Goal: Information Seeking & Learning: Check status

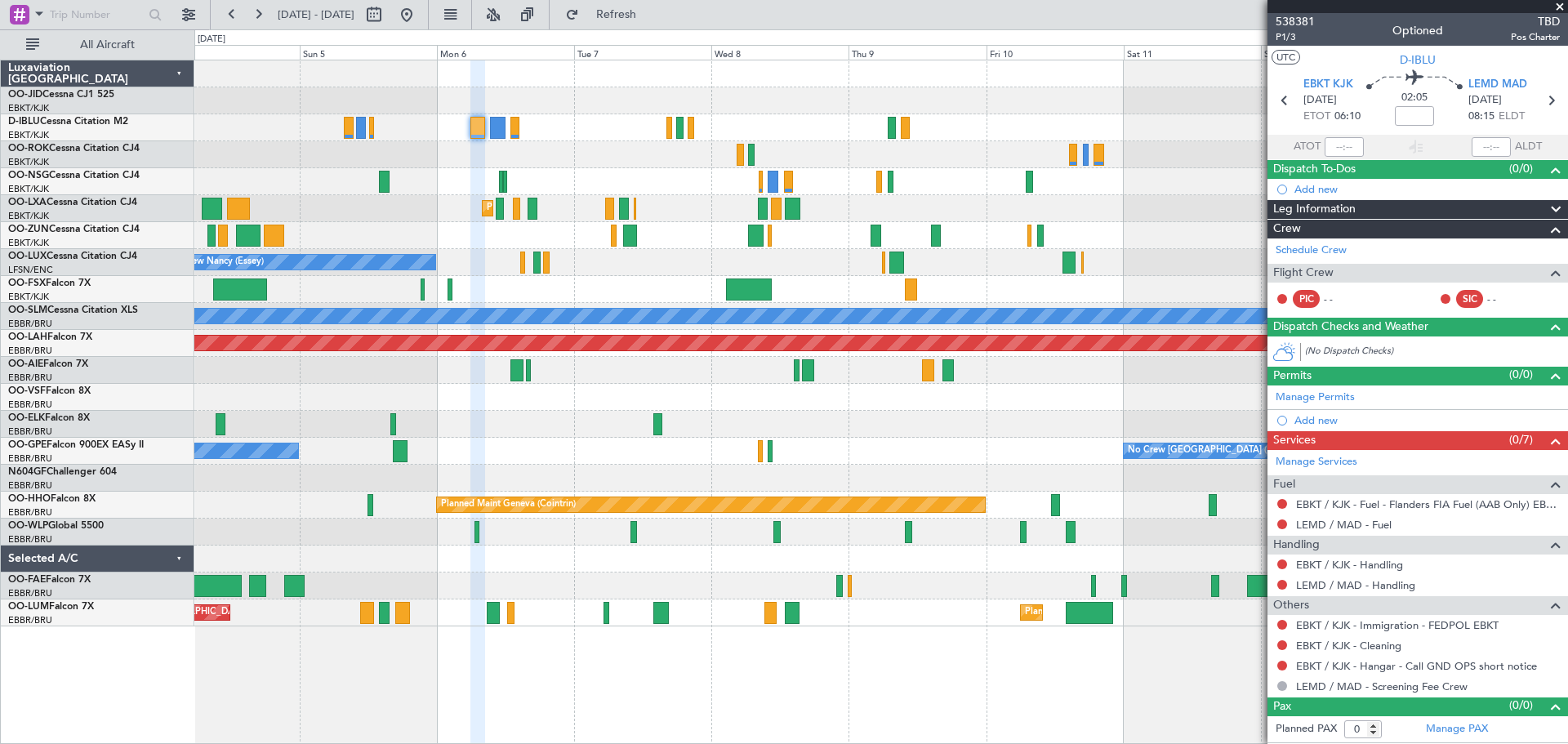
click at [803, 211] on div "No Crew Kortrijk-[GEOGRAPHIC_DATA] AOG Maint [GEOGRAPHIC_DATA]-[GEOGRAPHIC_DATA…" at bounding box center [880, 343] width 1373 height 566
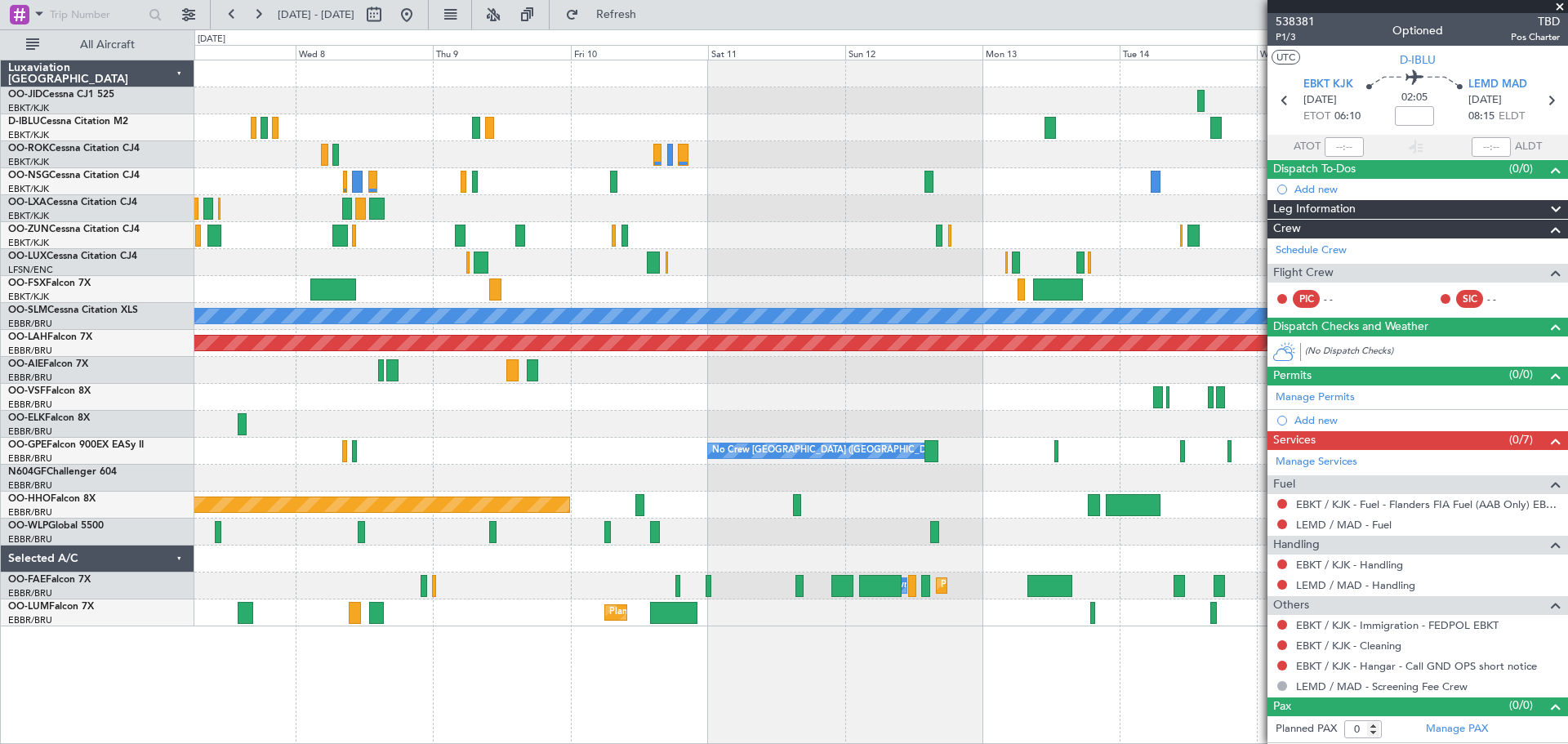
click at [641, 207] on div "No Crew Kortrijk-[GEOGRAPHIC_DATA] Planned Maint [GEOGRAPHIC_DATA]-[GEOGRAPHIC_…" at bounding box center [880, 343] width 1373 height 566
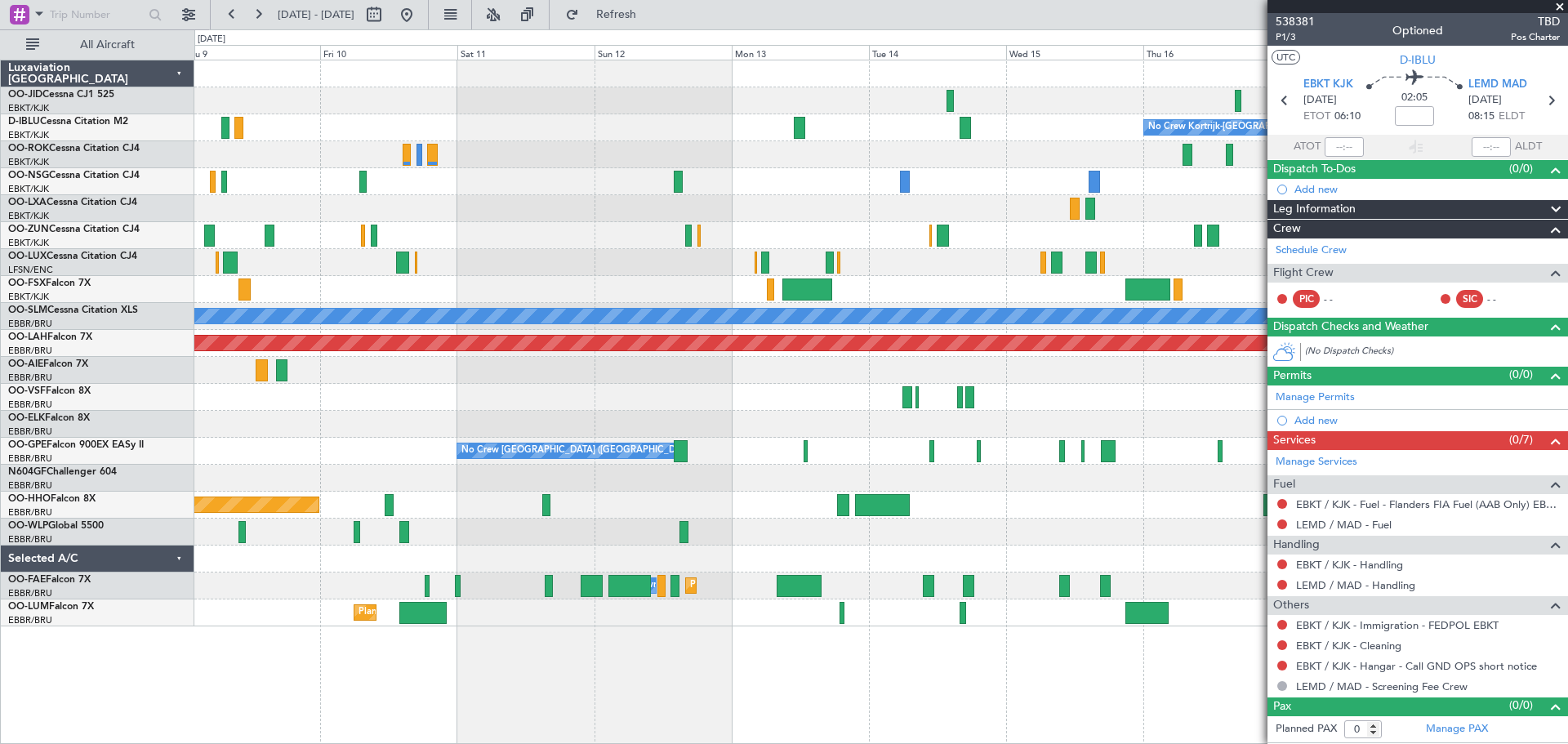
click at [766, 243] on div at bounding box center [880, 235] width 1373 height 27
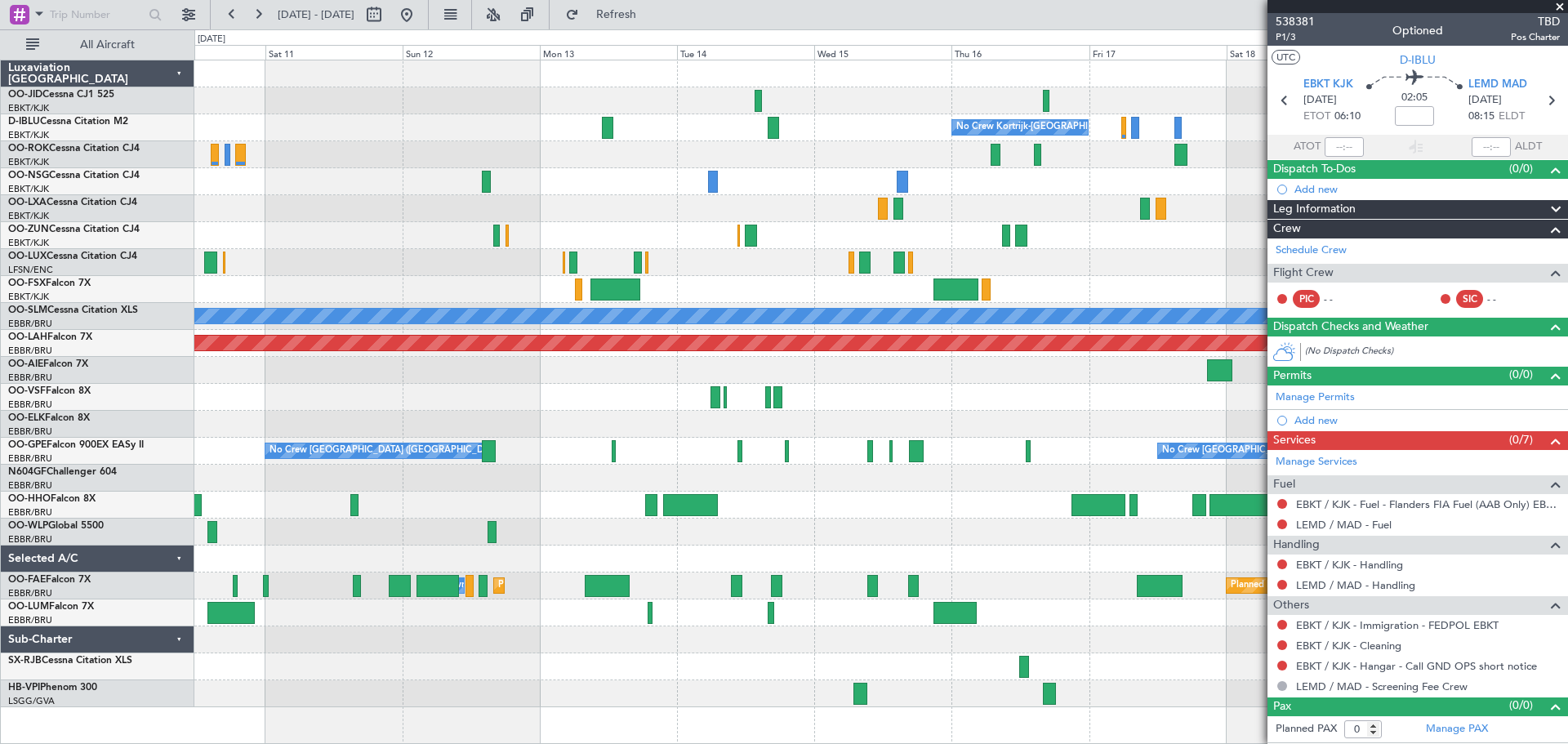
click at [806, 173] on div at bounding box center [880, 181] width 1373 height 27
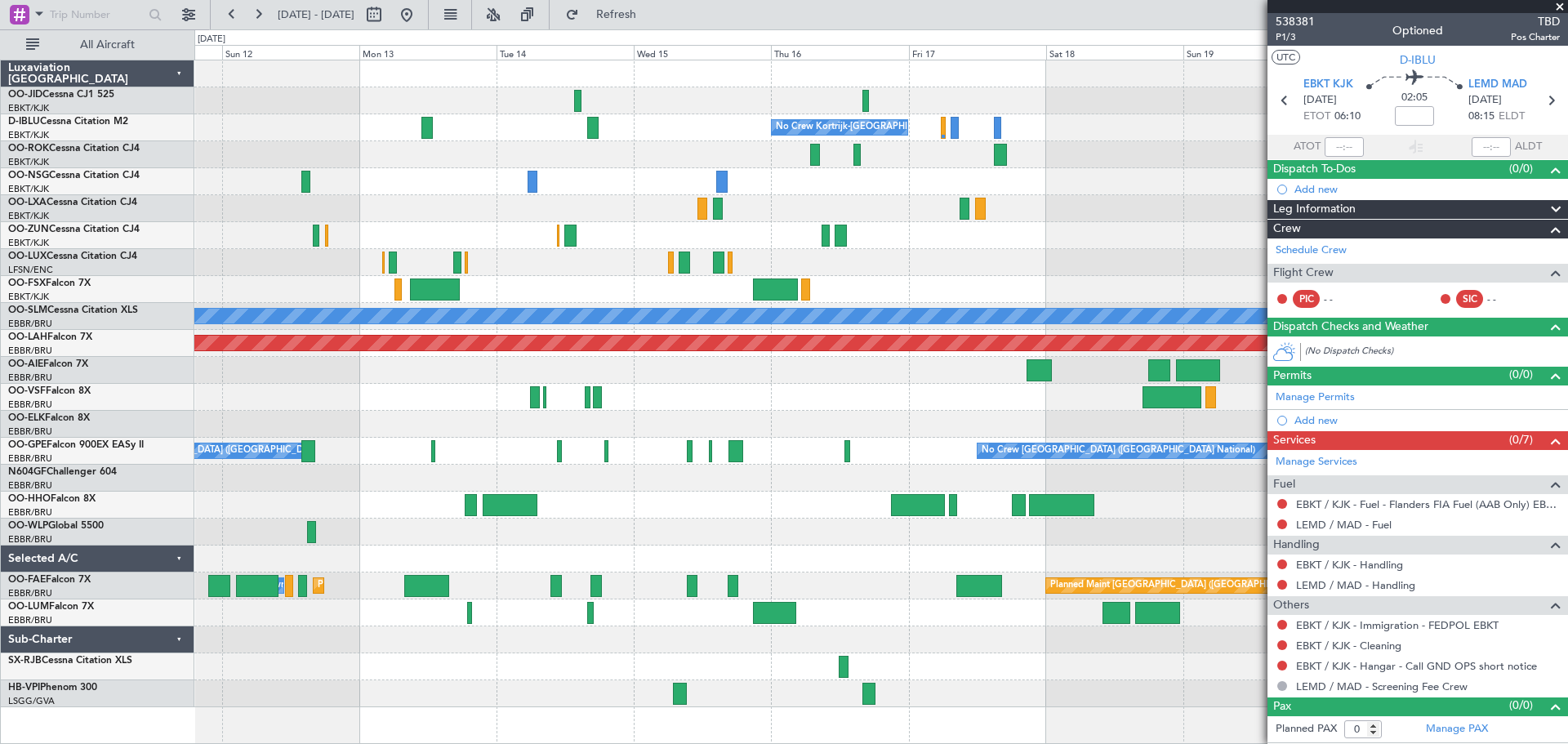
click at [835, 249] on div at bounding box center [880, 262] width 1373 height 27
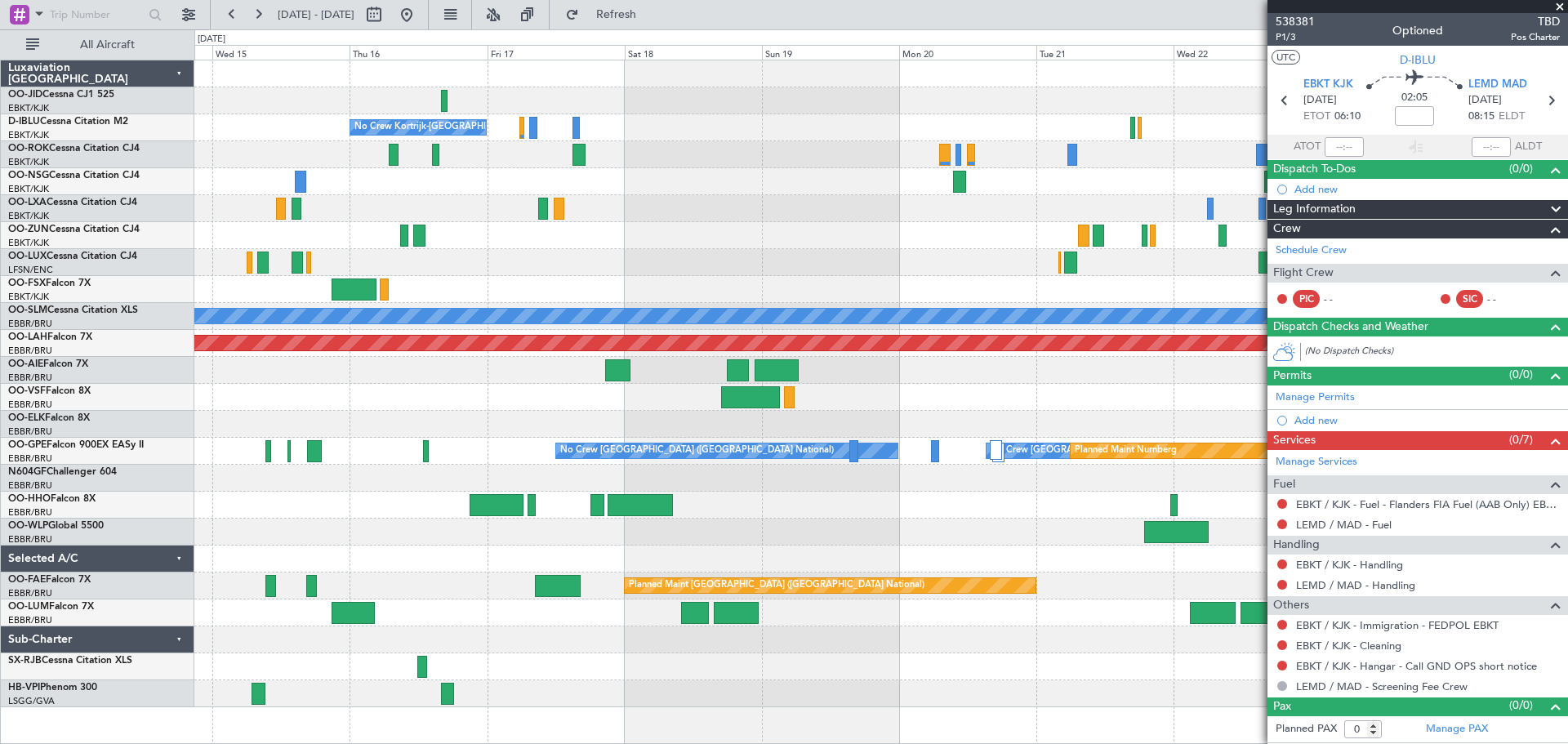
click at [1315, 237] on fb-app "[DATE] - [DATE] Refresh Quick Links All Aircraft No Crew No Crew Kortrijk-[GEOG…" at bounding box center [784, 378] width 1568 height 732
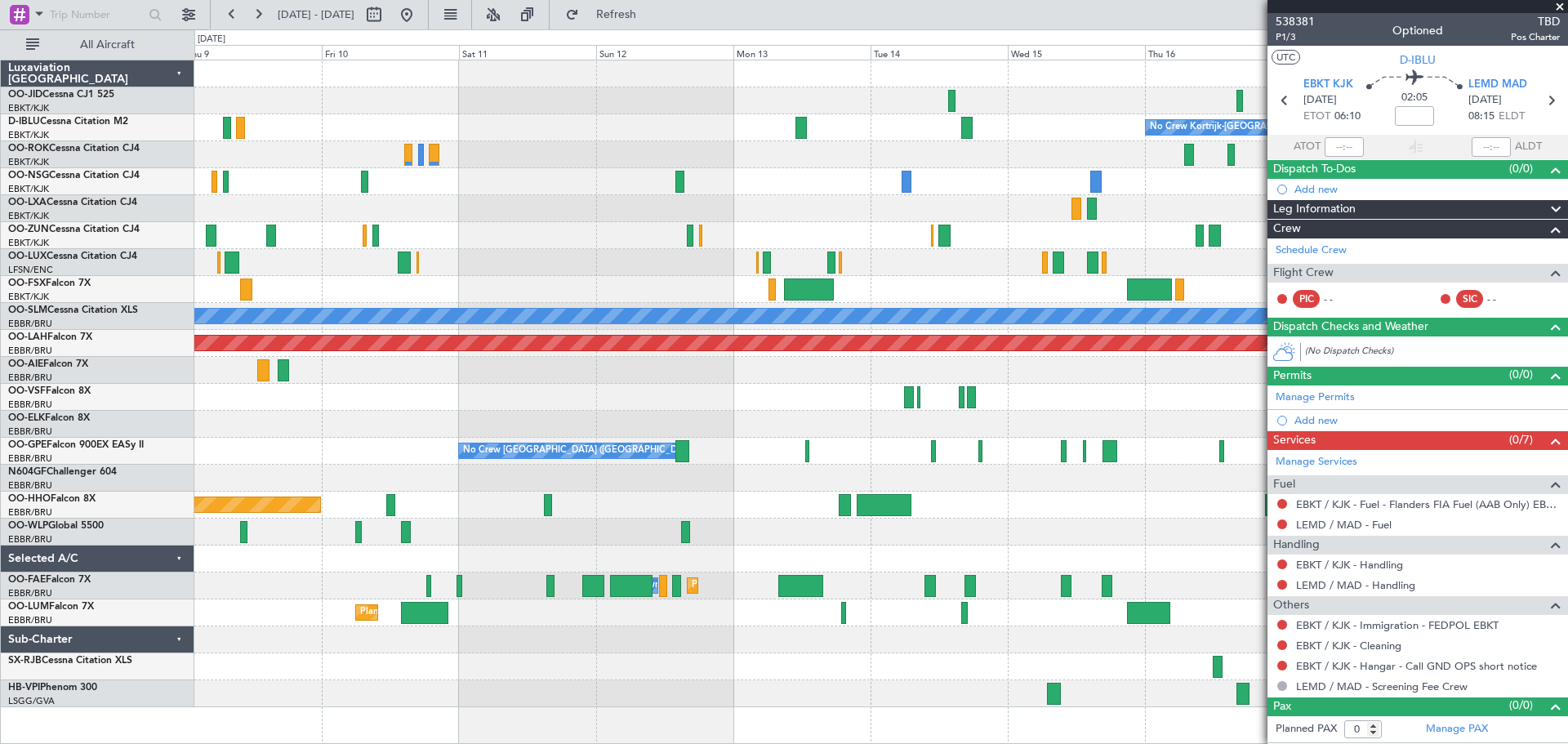
click at [1083, 231] on div "No Crew Kortrijk-[GEOGRAPHIC_DATA] A/C Unavailable [GEOGRAPHIC_DATA] Planned [G…" at bounding box center [880, 384] width 1373 height 647
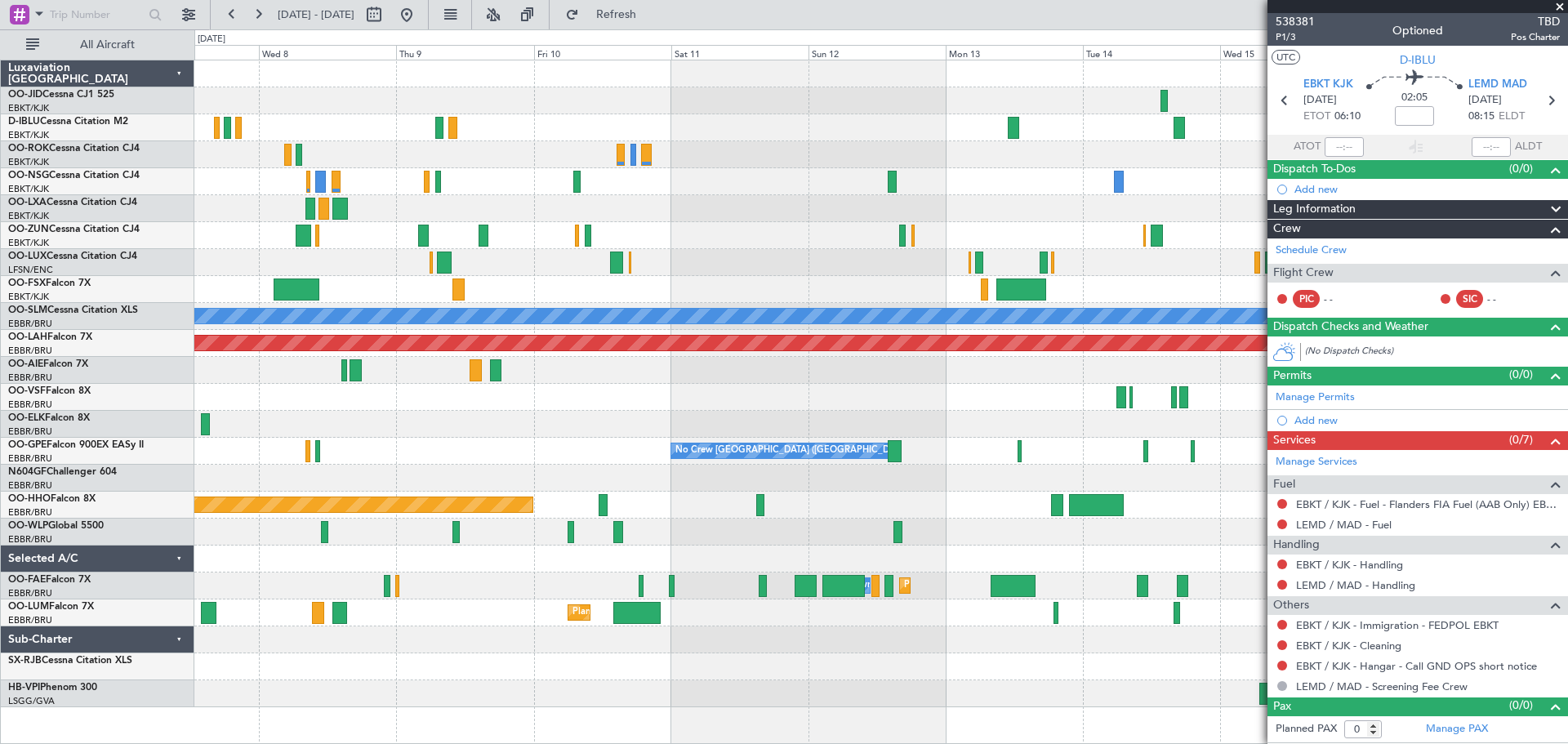
click at [795, 294] on div "No Crew Kortrijk-[GEOGRAPHIC_DATA] Planned Maint [GEOGRAPHIC_DATA]-[GEOGRAPHIC_…" at bounding box center [880, 384] width 1373 height 647
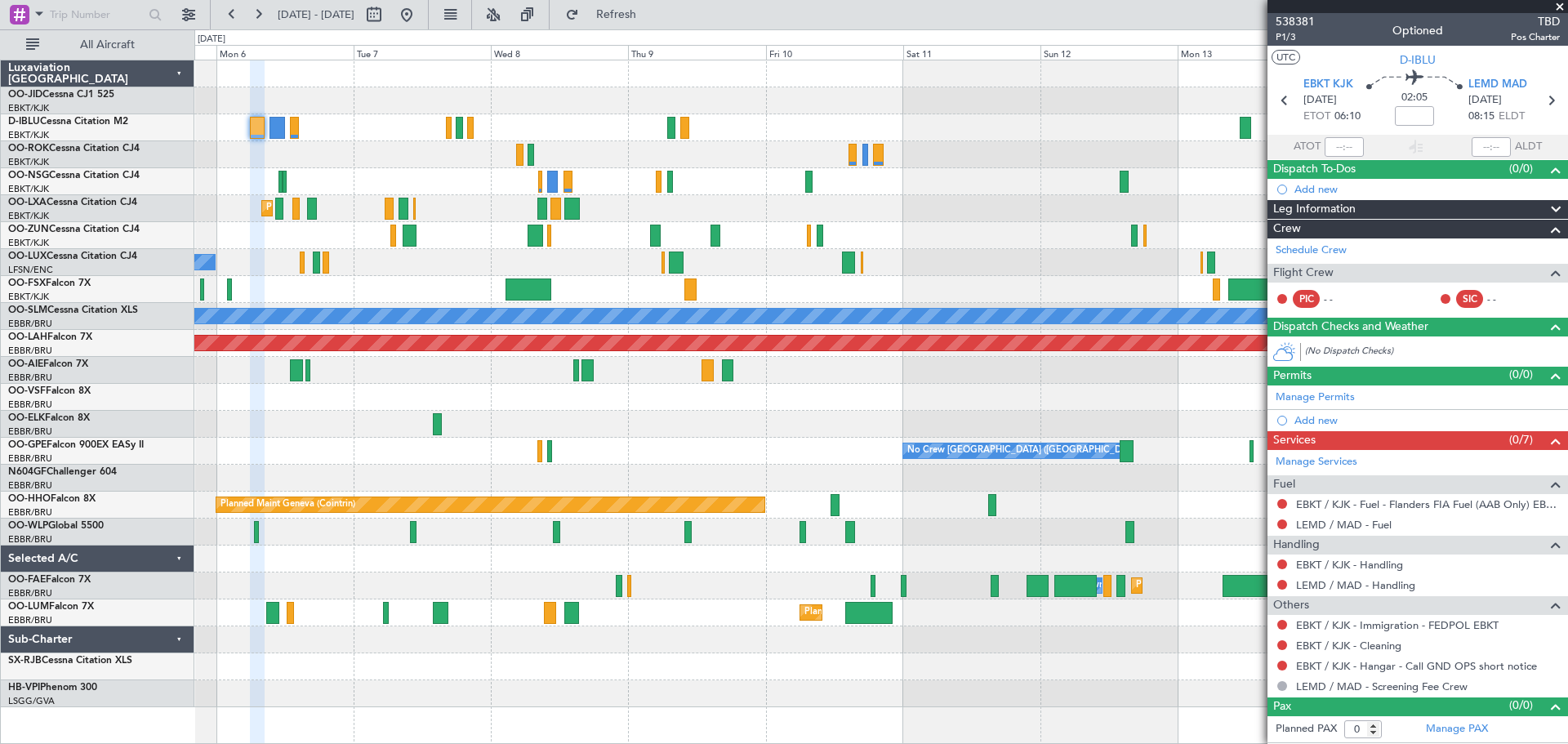
click at [826, 355] on div "No Crew Kortrijk-[GEOGRAPHIC_DATA] Planned Maint [GEOGRAPHIC_DATA]-[GEOGRAPHIC_…" at bounding box center [880, 384] width 1373 height 647
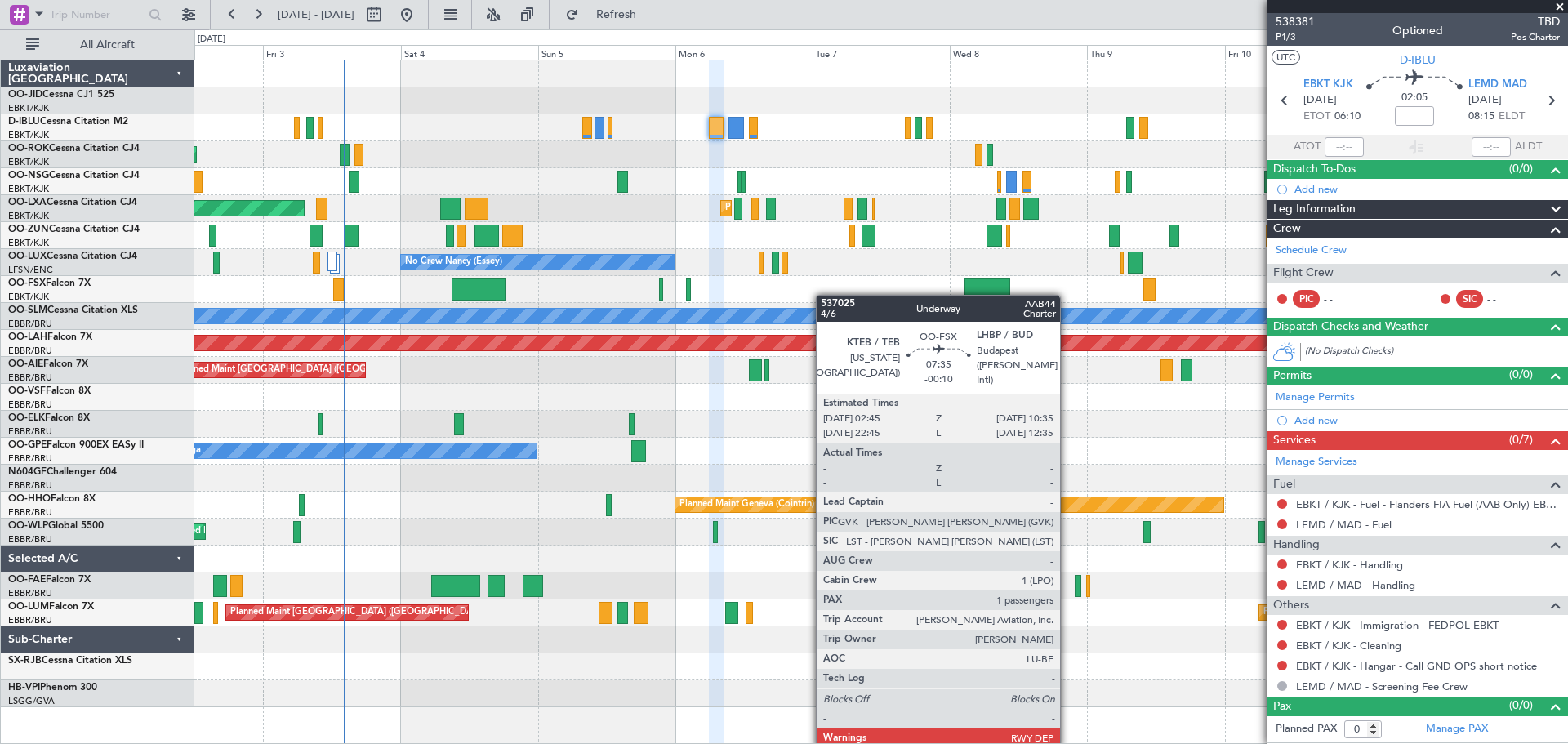
click at [944, 355] on div "AOG Maint Kortrijk-[GEOGRAPHIC_DATA] Planned Maint [GEOGRAPHIC_DATA]-[GEOGRAPHI…" at bounding box center [880, 384] width 1373 height 647
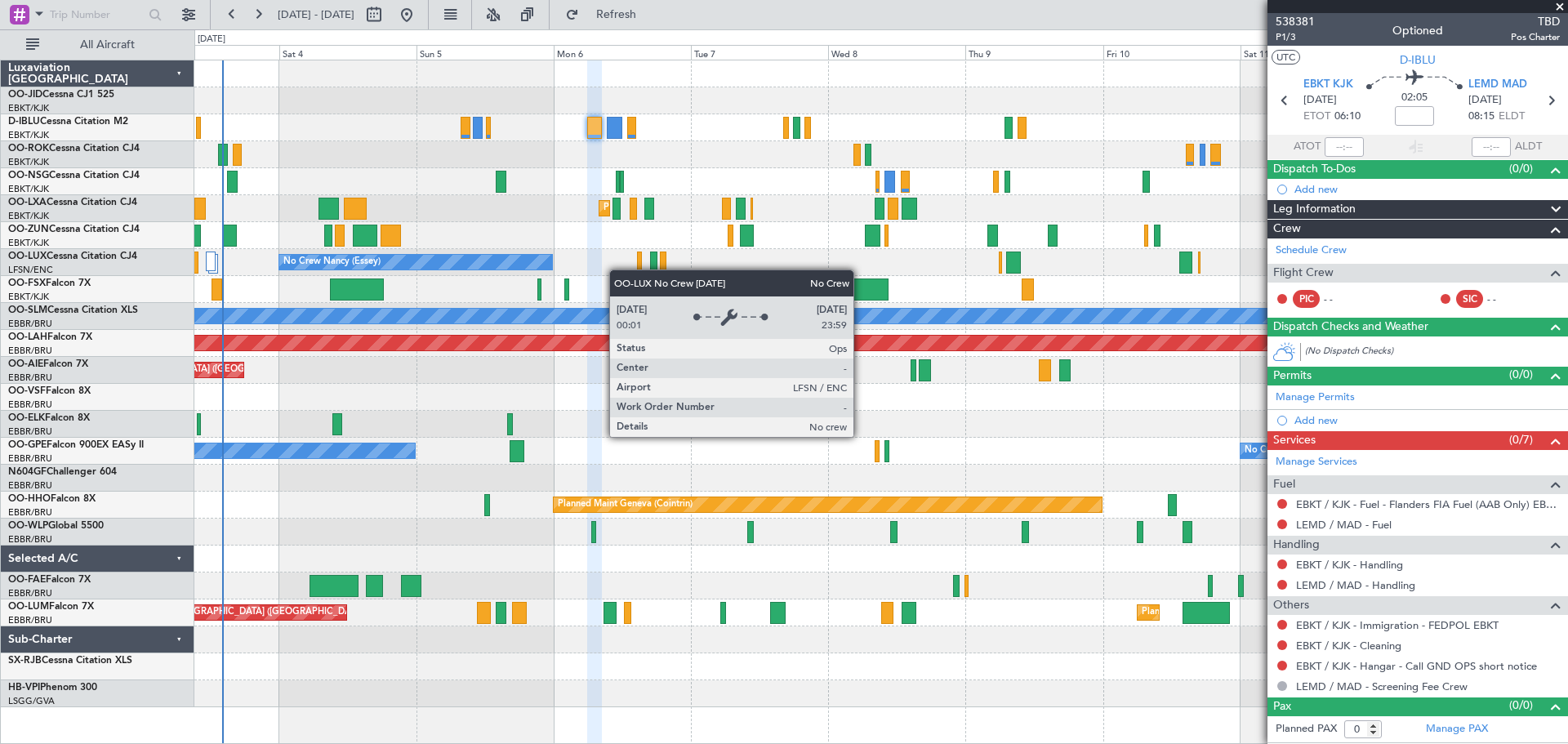
click at [509, 263] on div "No Crew Nancy (Essey)" at bounding box center [416, 262] width 274 height 15
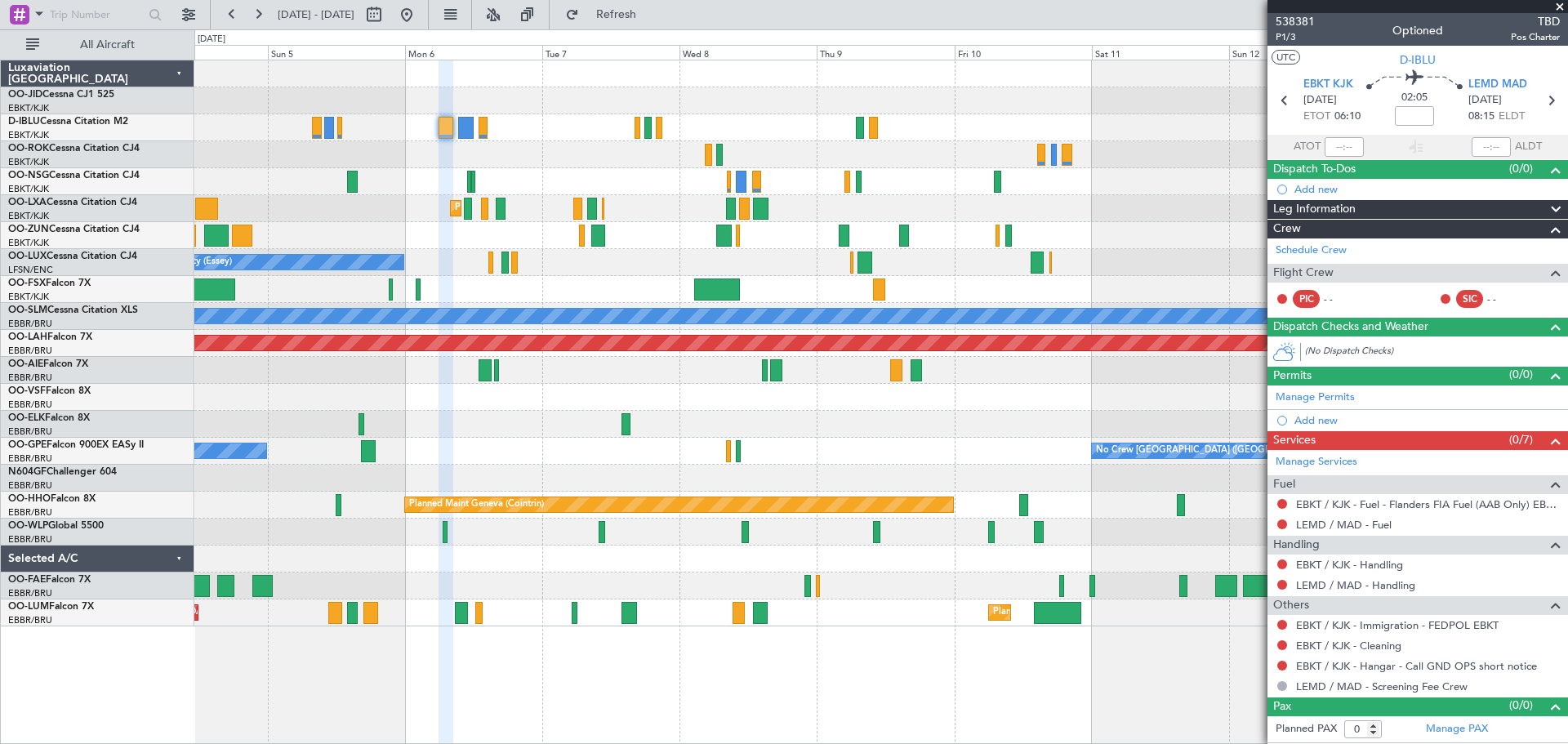
click at [913, 219] on div "Planned Maint Kortrijk-[GEOGRAPHIC_DATA] AOG Maint [GEOGRAPHIC_DATA]" at bounding box center [880, 208] width 1373 height 27
